Goal: Task Accomplishment & Management: Manage account settings

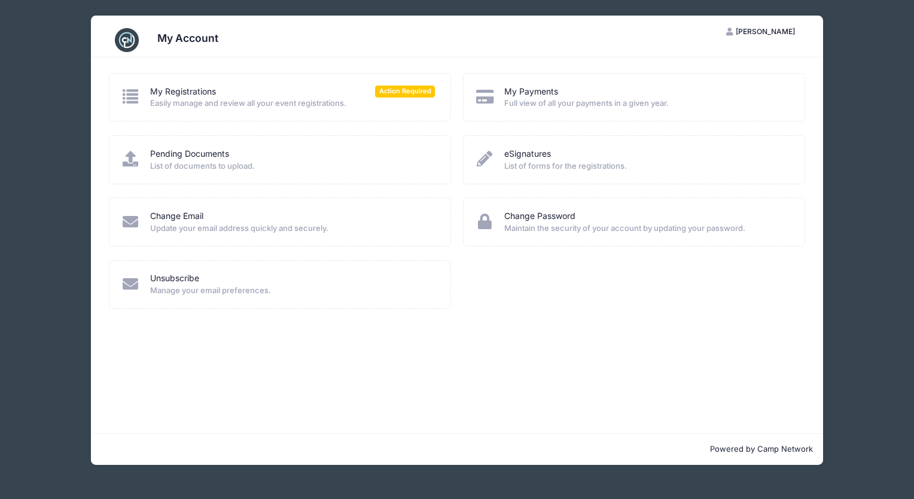
click at [130, 97] on icon at bounding box center [131, 97] width 20 height 16
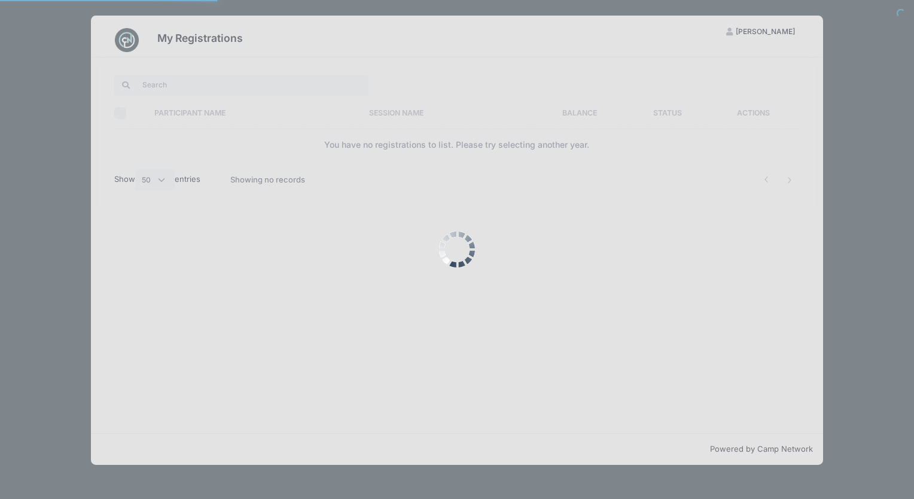
select select "50"
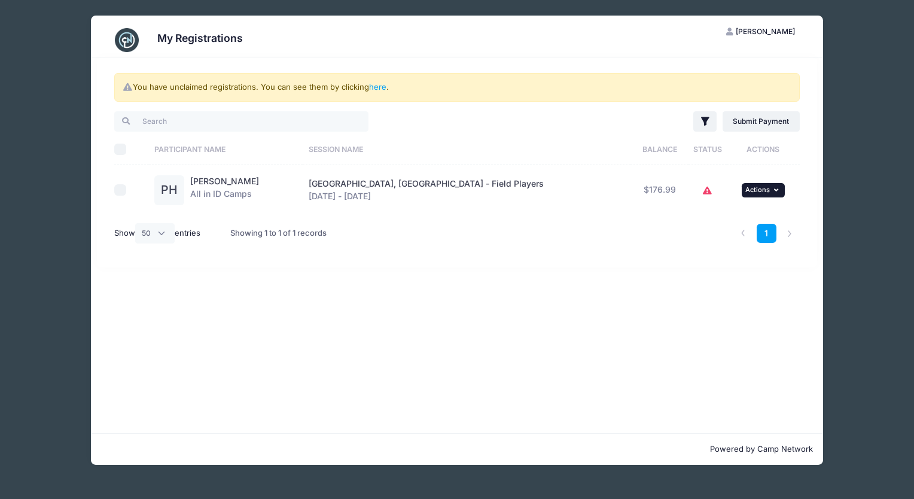
click at [757, 189] on button "... Actions" at bounding box center [763, 190] width 43 height 14
click at [123, 190] on input "checkbox" at bounding box center [120, 190] width 12 height 12
checkbox input "true"
click at [751, 193] on span "Actions" at bounding box center [757, 189] width 25 height 8
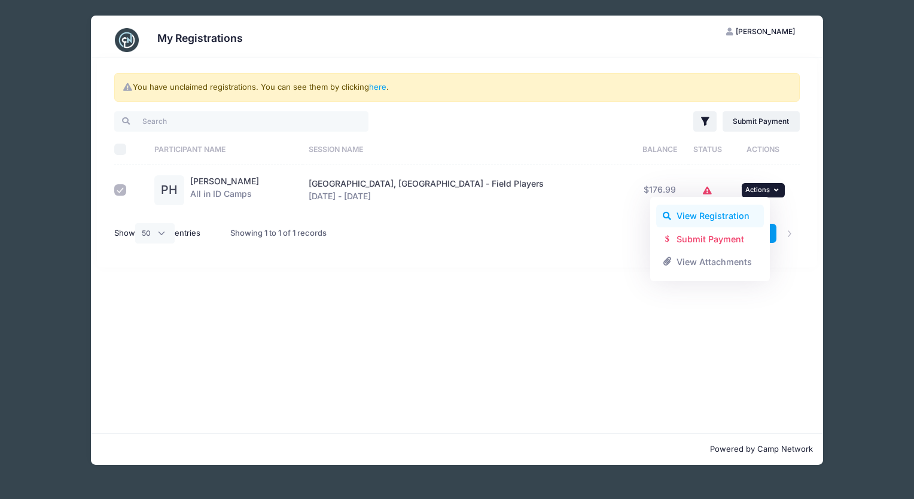
click at [732, 212] on link "View Registration" at bounding box center [710, 216] width 108 height 23
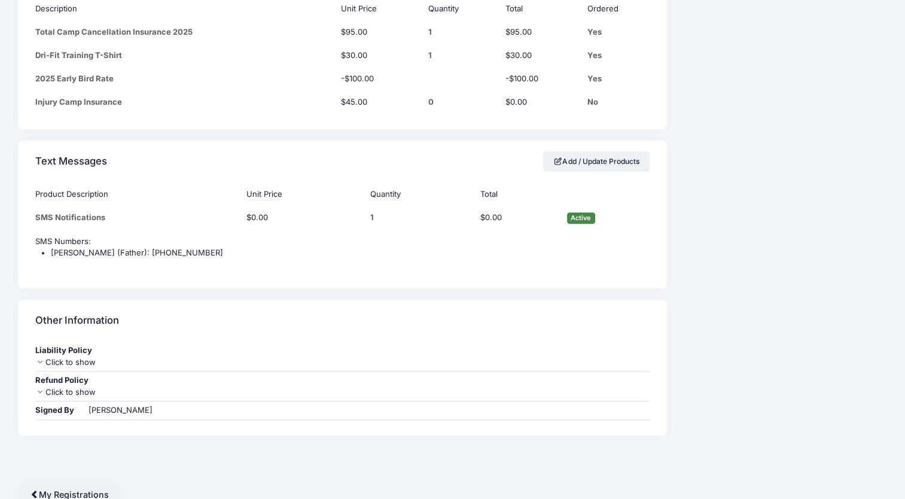
scroll to position [1165, 0]
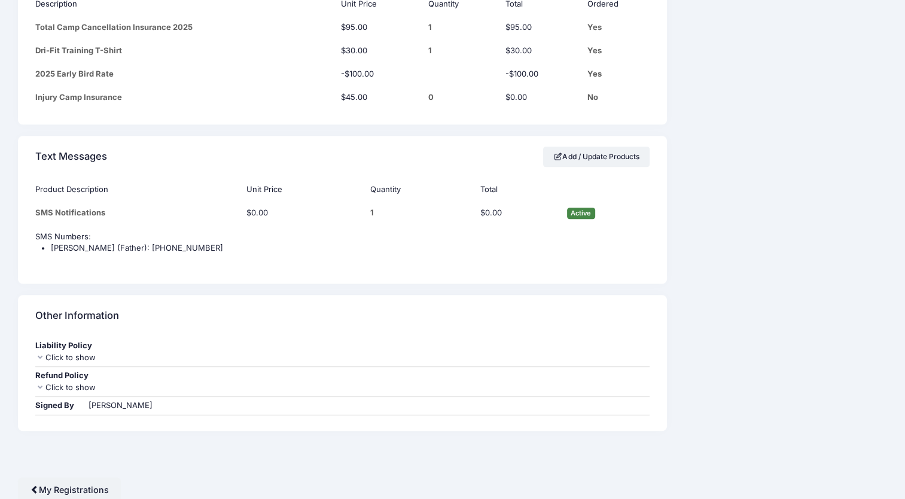
click at [64, 374] on div "Refund Policy" at bounding box center [342, 376] width 614 height 12
click at [43, 383] on icon at bounding box center [40, 387] width 10 height 8
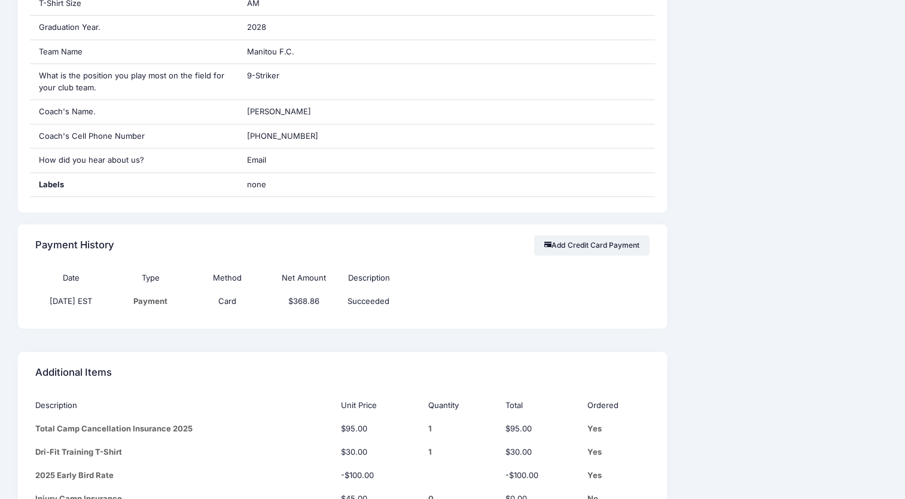
scroll to position [0, 0]
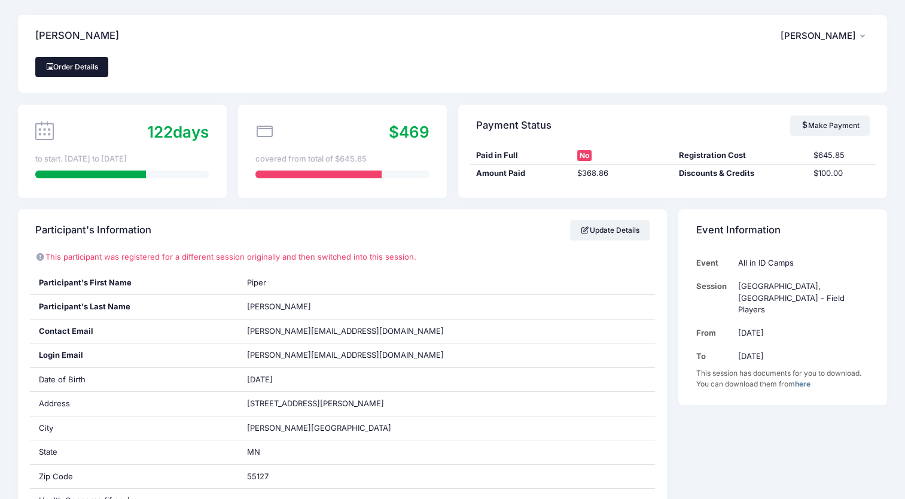
click at [69, 71] on link "Order Details" at bounding box center [71, 67] width 73 height 20
click at [96, 69] on link "Order Details" at bounding box center [71, 67] width 73 height 20
click at [819, 130] on link "Make Payment" at bounding box center [830, 125] width 80 height 20
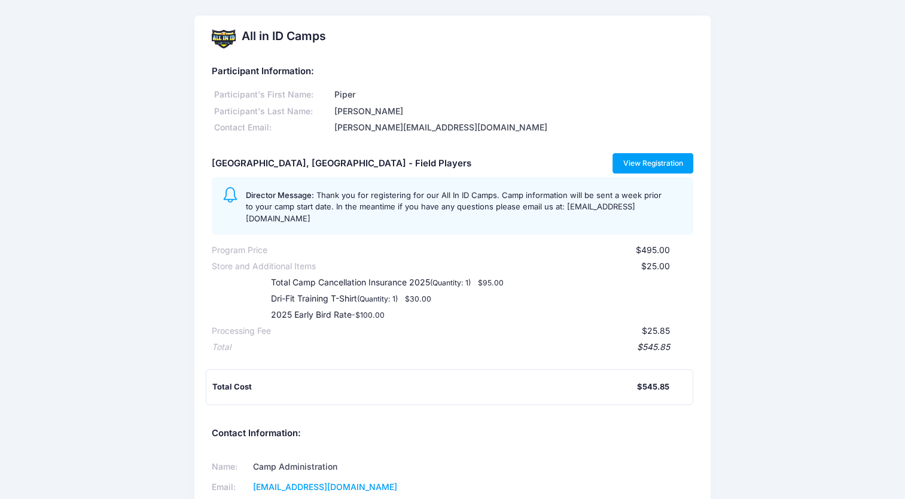
click at [660, 162] on link "View Registration" at bounding box center [652, 163] width 81 height 20
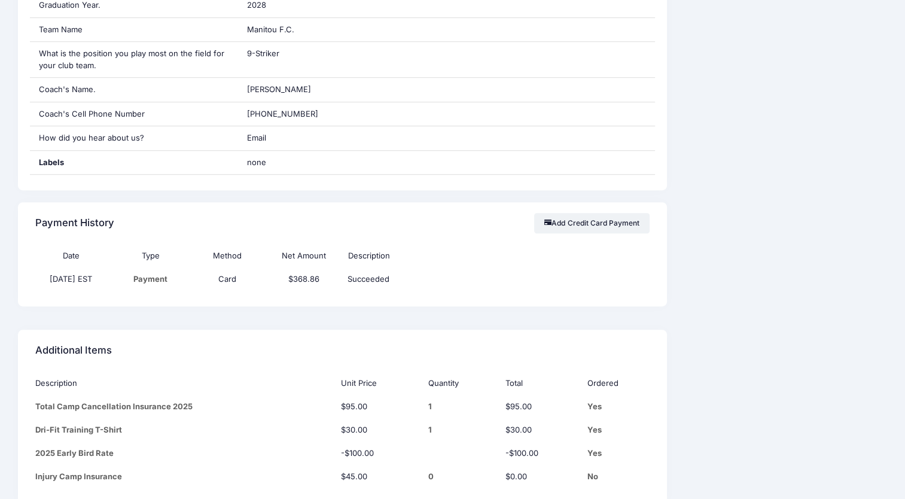
scroll to position [1165, 0]
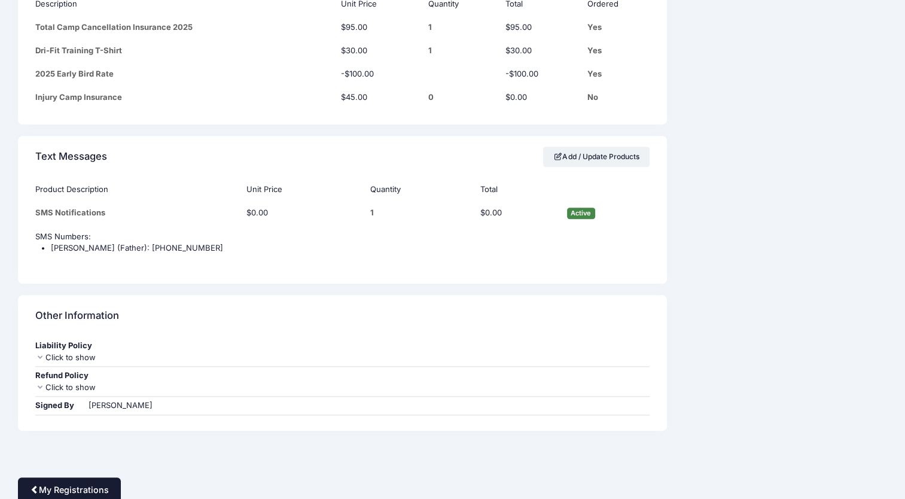
click at [87, 484] on link "My Registrations" at bounding box center [69, 490] width 103 height 26
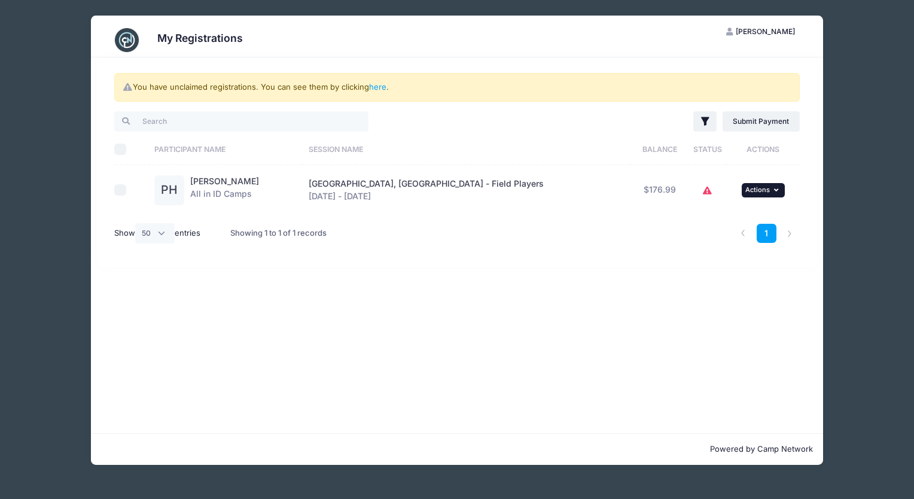
click at [745, 193] on span "Actions" at bounding box center [757, 189] width 25 height 8
click at [709, 130] on button "Filter" at bounding box center [704, 121] width 23 height 20
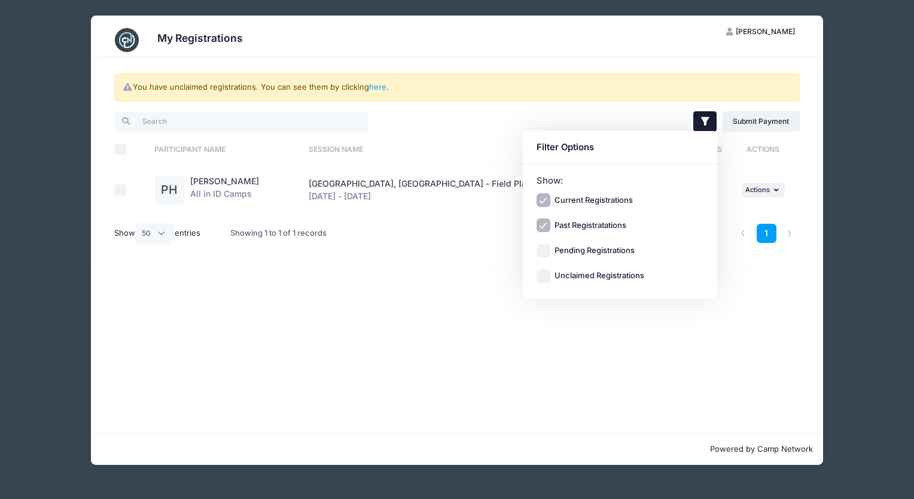
click at [709, 131] on div "Filter Options" at bounding box center [620, 147] width 194 height 33
click at [380, 89] on link "here" at bounding box center [377, 87] width 17 height 10
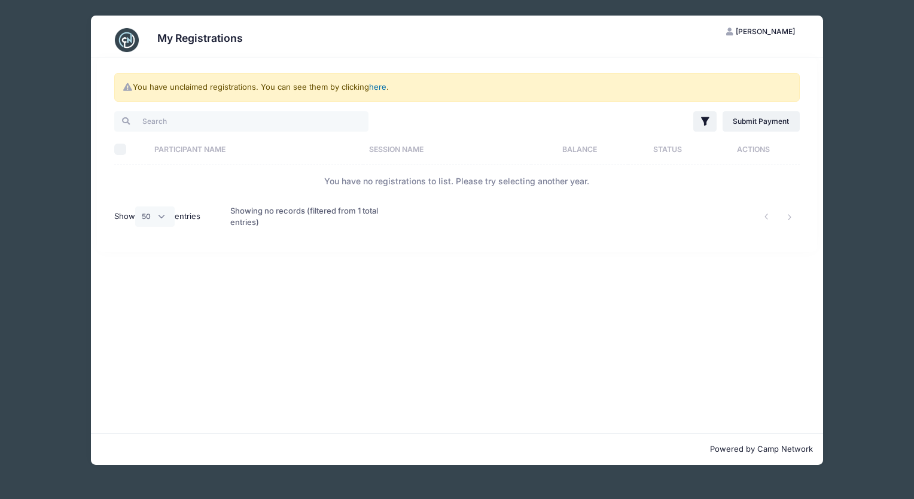
click at [377, 83] on link "here" at bounding box center [377, 87] width 17 height 10
click at [157, 220] on select "All 10 25 50" at bounding box center [154, 216] width 39 height 20
select select "-1"
click at [137, 206] on select "All 10 25 50" at bounding box center [154, 216] width 39 height 20
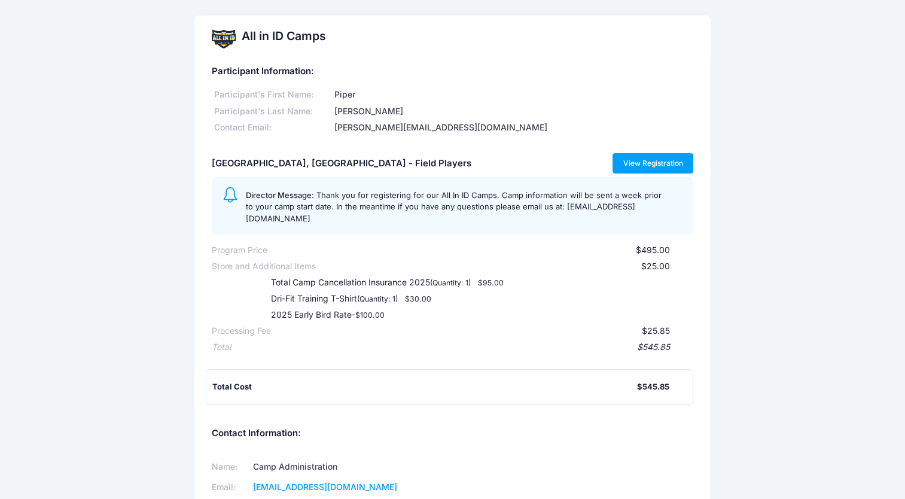
click at [621, 163] on link "View Registration" at bounding box center [652, 163] width 81 height 20
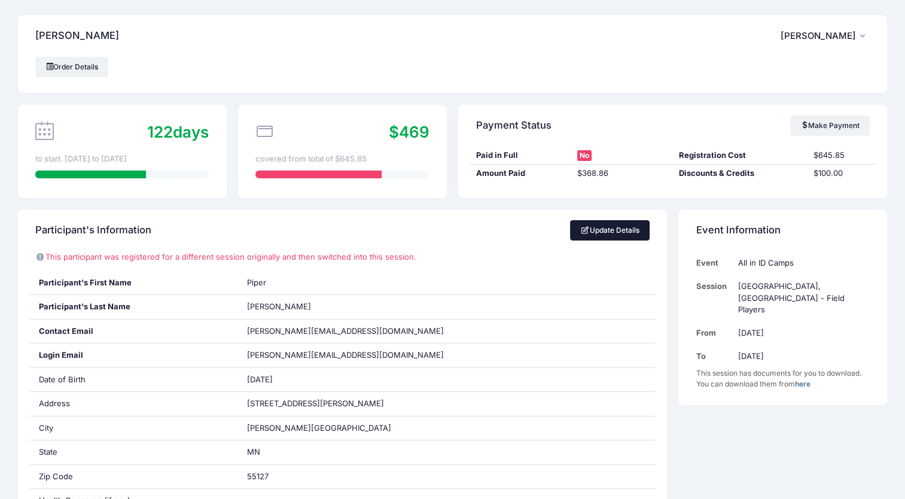
click at [620, 233] on link "Update Details" at bounding box center [610, 230] width 80 height 20
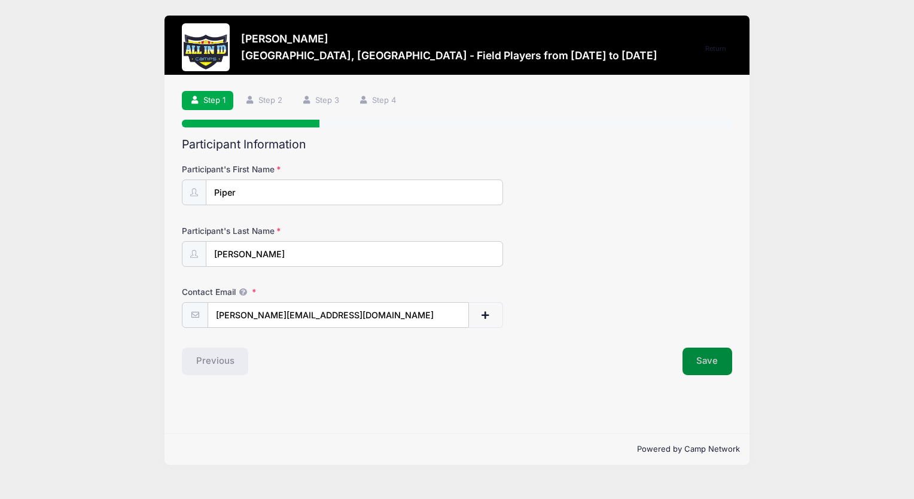
click at [706, 365] on button "Save" at bounding box center [707, 362] width 50 height 28
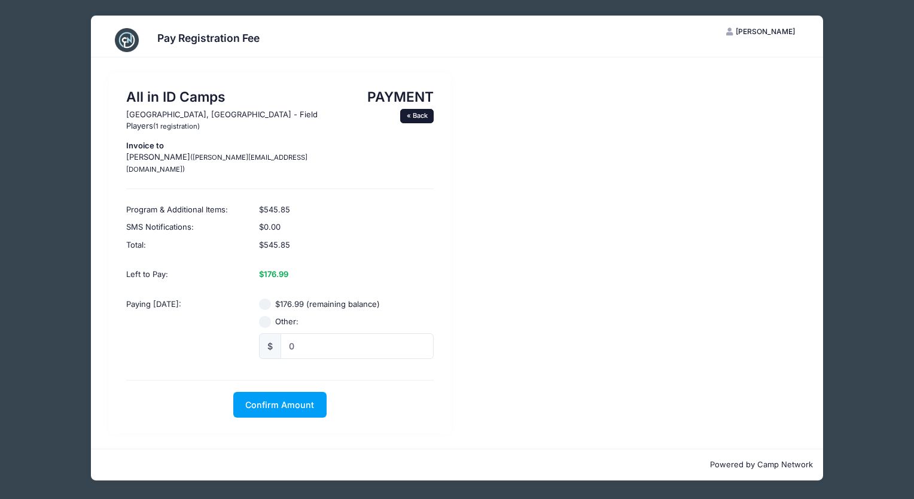
click at [423, 114] on link "« Back" at bounding box center [416, 116] width 33 height 14
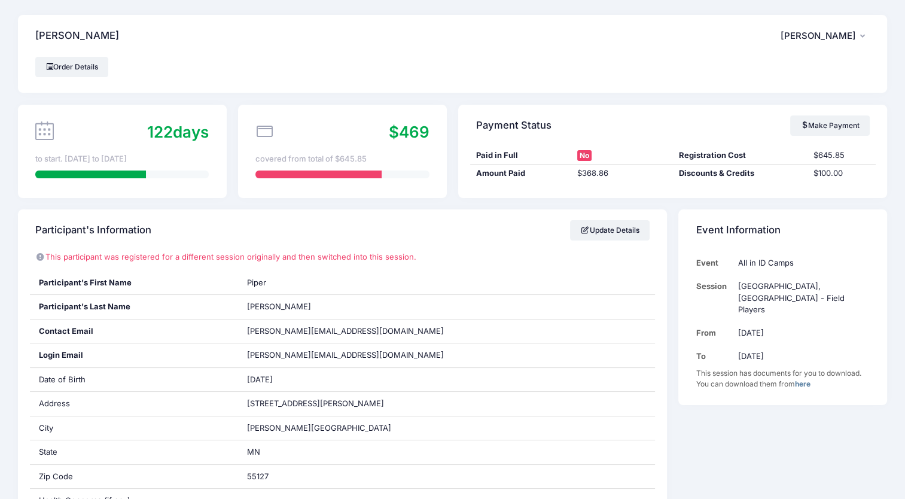
click at [833, 33] on span "[PERSON_NAME]" at bounding box center [818, 36] width 75 height 11
click at [780, 67] on link "My Account" at bounding box center [795, 68] width 138 height 23
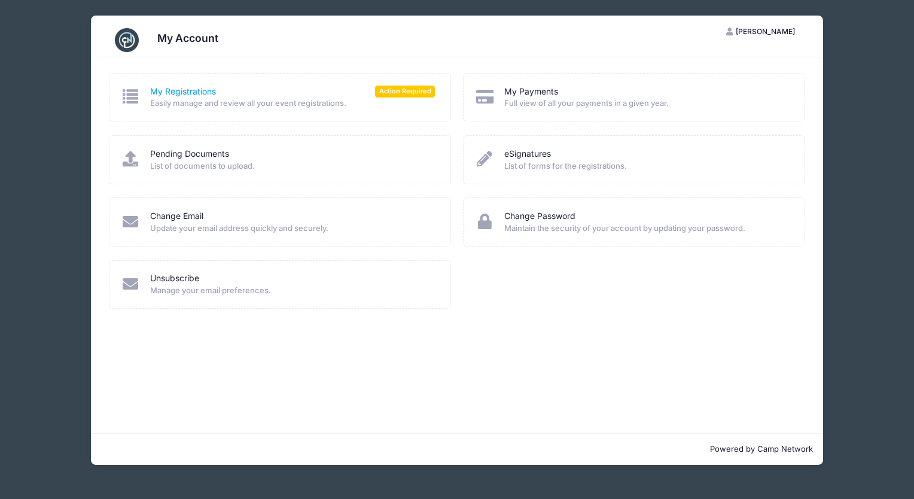
click at [191, 95] on link "My Registrations" at bounding box center [183, 92] width 66 height 13
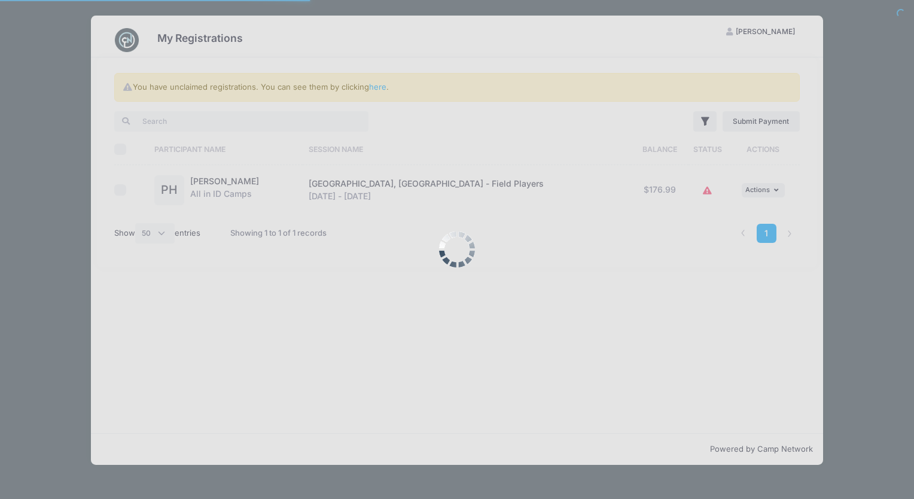
select select "50"
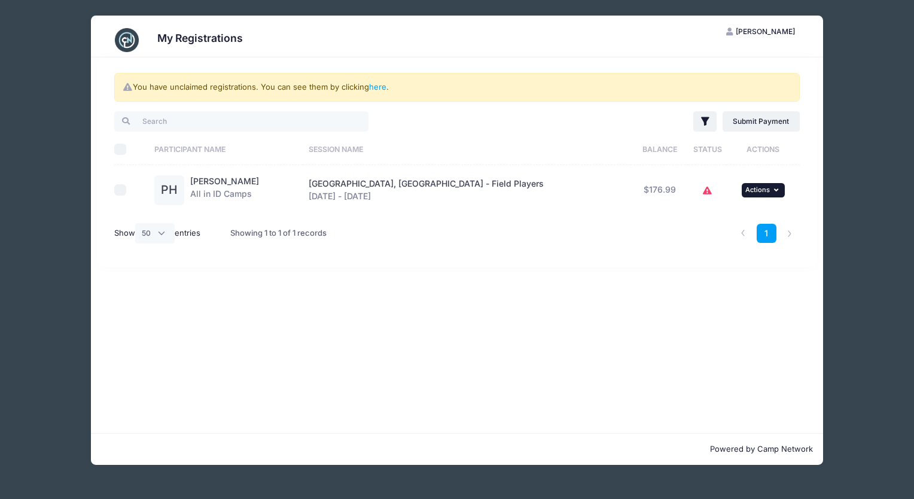
click at [749, 190] on span "Actions" at bounding box center [757, 189] width 25 height 8
click at [713, 258] on link "View Attachments" at bounding box center [710, 262] width 108 height 23
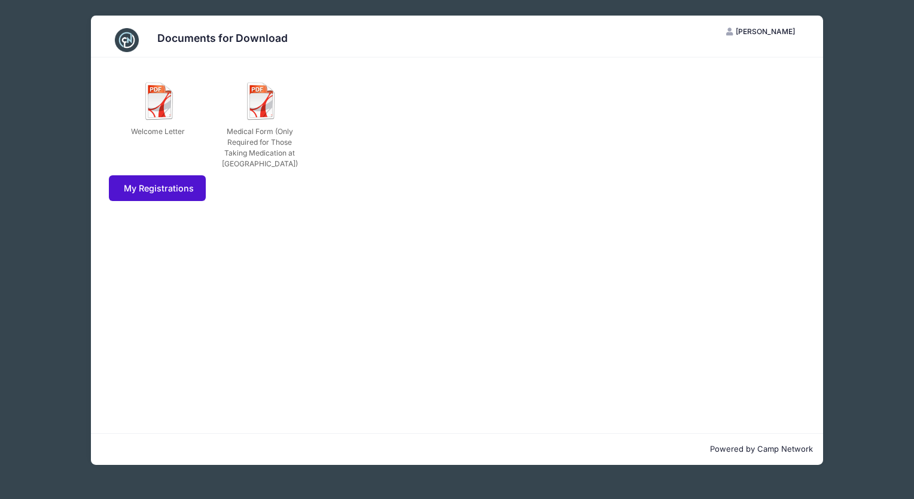
click at [153, 187] on link "My Registrations" at bounding box center [157, 188] width 97 height 26
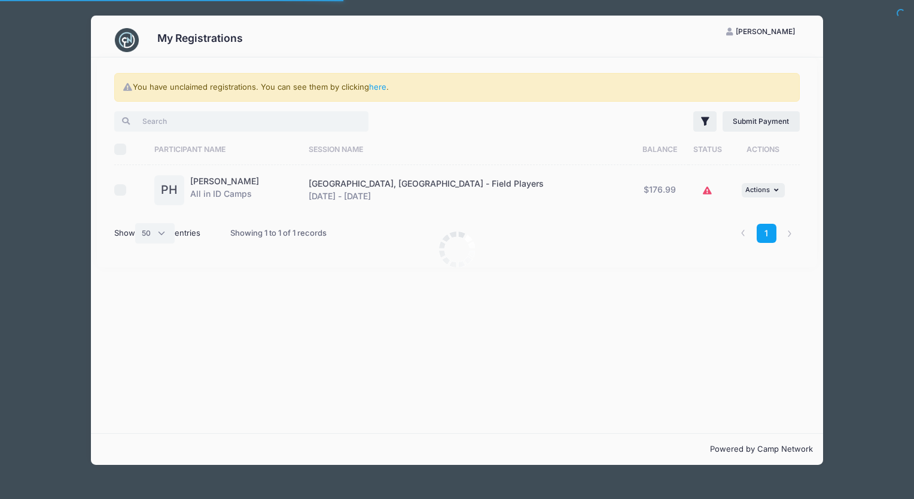
select select "50"
